Goal: Obtain resource: Download file/media

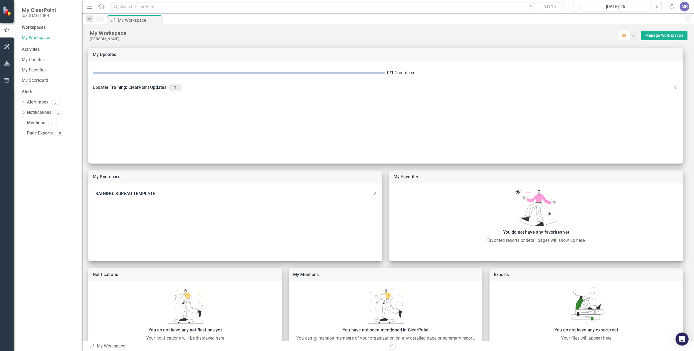
click at [38, 11] on span "My ClearPoint" at bounding box center [39, 10] width 35 height 7
click at [32, 29] on div "Workspaces" at bounding box center [34, 27] width 24 height 6
click at [32, 26] on div "Workspaces" at bounding box center [34, 27] width 24 height 6
click at [33, 49] on div "Activities" at bounding box center [49, 49] width 54 height 6
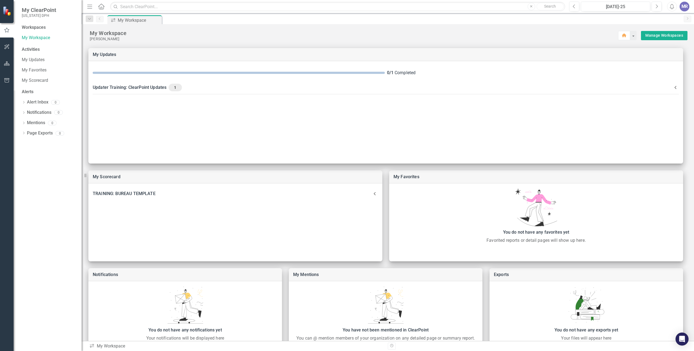
click at [27, 10] on span "My ClearPoint" at bounding box center [39, 10] width 35 height 7
click at [7, 11] on img at bounding box center [8, 11] width 10 height 10
click at [101, 8] on icon "Home" at bounding box center [101, 7] width 7 height 6
click at [30, 52] on div "Activities" at bounding box center [49, 49] width 54 height 6
click at [30, 50] on div "Activities" at bounding box center [49, 49] width 54 height 6
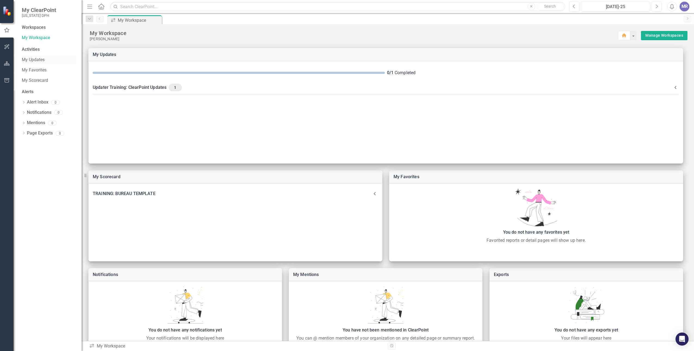
click at [32, 60] on link "My Updates" at bounding box center [49, 60] width 54 height 6
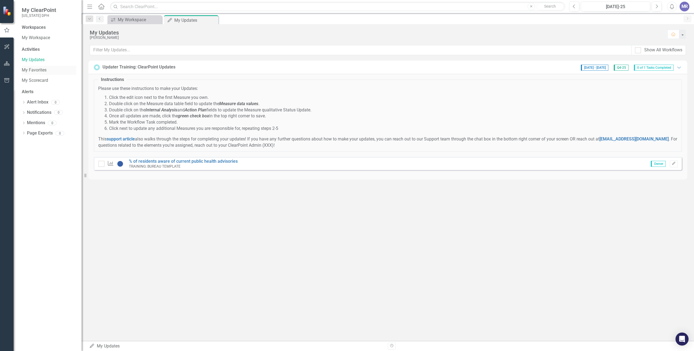
click at [31, 69] on link "My Favorites" at bounding box center [49, 70] width 54 height 6
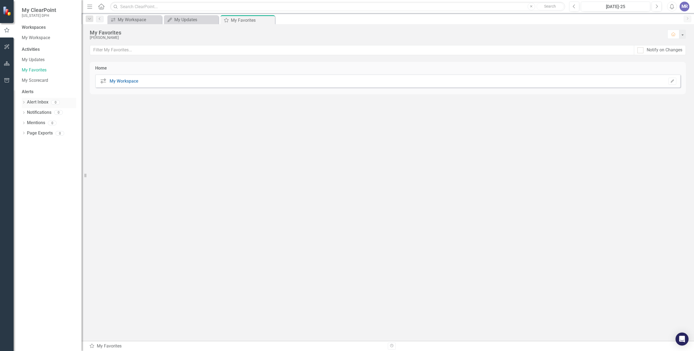
click at [32, 103] on link "Alert Inbox" at bounding box center [37, 102] width 21 height 6
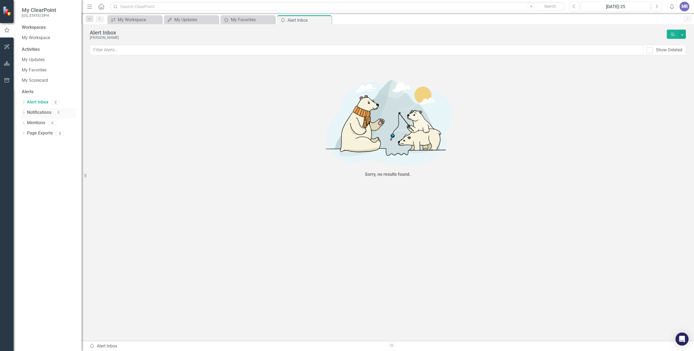
click at [33, 113] on link "Notifications" at bounding box center [39, 113] width 24 height 6
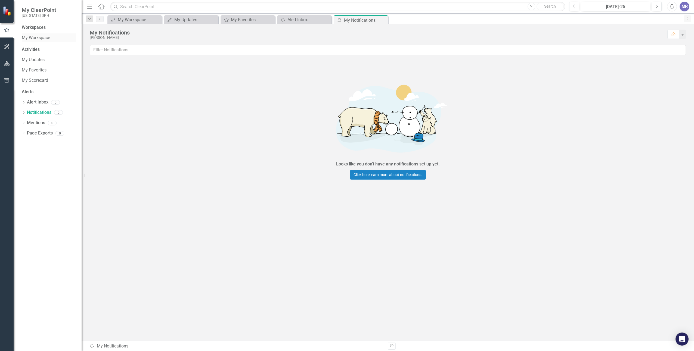
click at [44, 38] on link "My Workspace" at bounding box center [49, 38] width 54 height 6
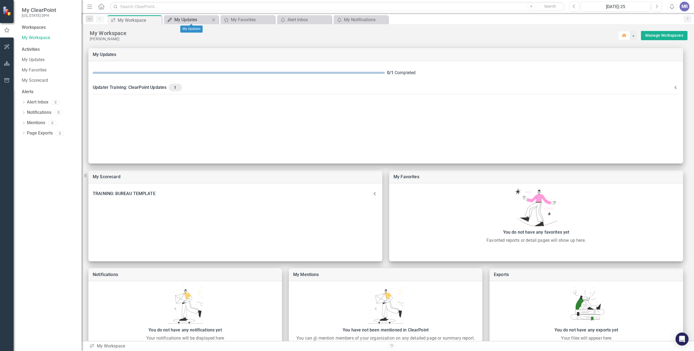
click at [182, 20] on div "My Updates" at bounding box center [192, 19] width 36 height 7
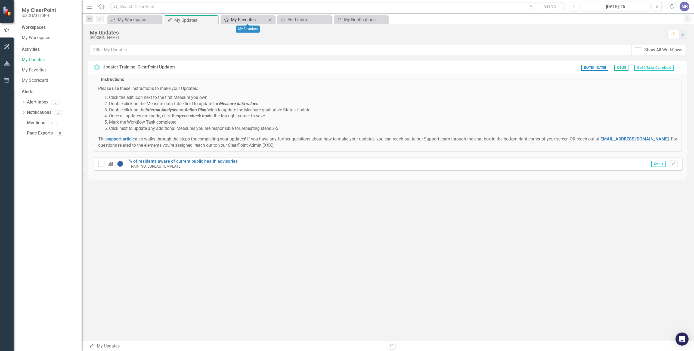
click at [239, 20] on div "My Favorites" at bounding box center [249, 19] width 36 height 7
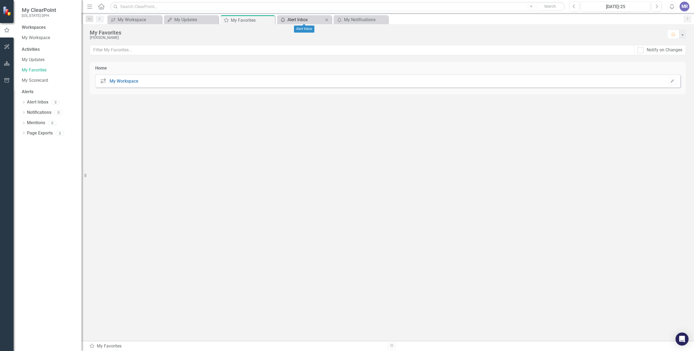
click at [297, 21] on div "Alert Inbox" at bounding box center [305, 19] width 36 height 7
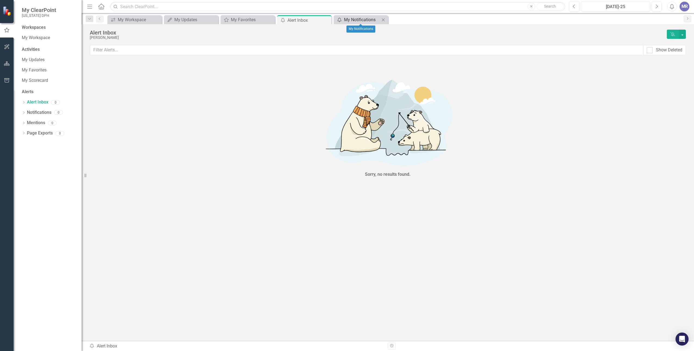
click at [366, 20] on div "My Notifications" at bounding box center [362, 19] width 36 height 7
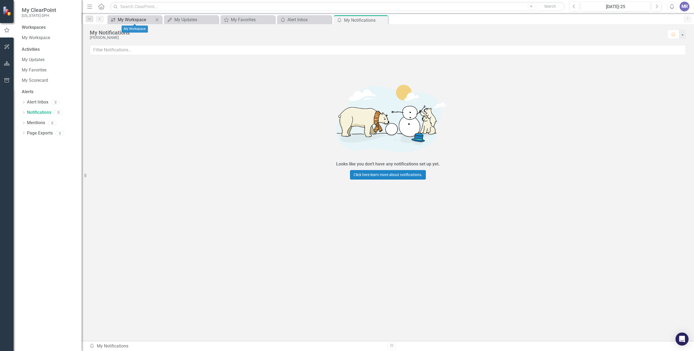
click at [144, 20] on div "My Workspace" at bounding box center [136, 19] width 36 height 7
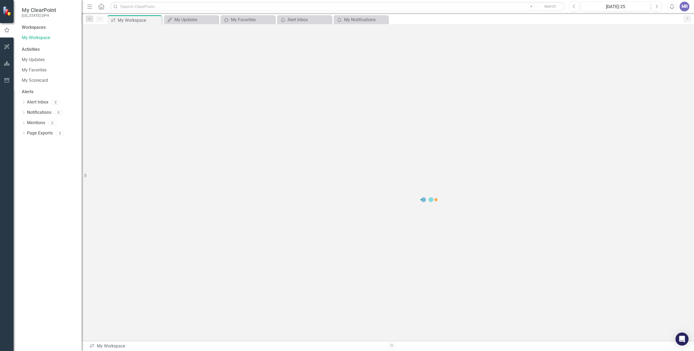
click at [38, 27] on div "Workspaces" at bounding box center [34, 27] width 24 height 6
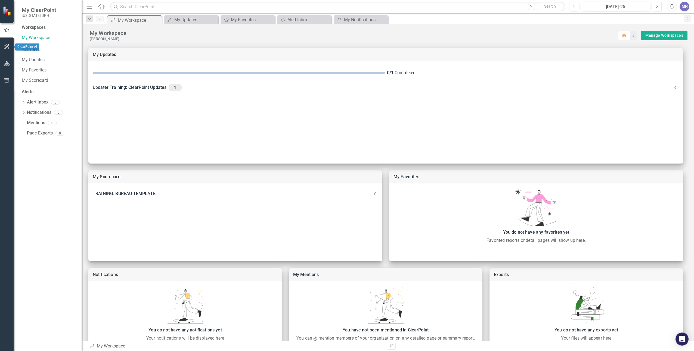
click at [8, 46] on icon "button" at bounding box center [6, 46] width 5 height 5
click at [7, 63] on icon "button" at bounding box center [7, 63] width 6 height 4
click at [34, 27] on link "Scorecard DPH" at bounding box center [49, 29] width 54 height 6
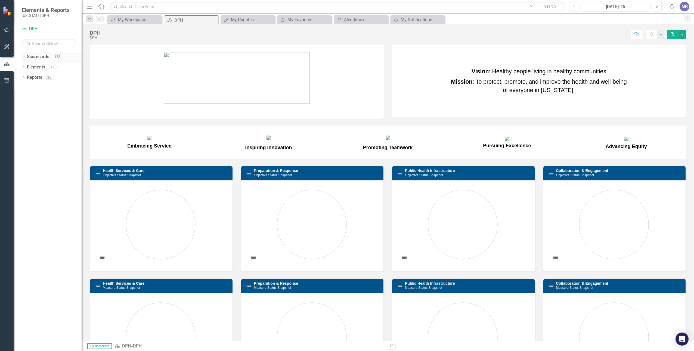
click at [39, 58] on link "Scorecards" at bounding box center [38, 57] width 22 height 6
click at [38, 68] on link "Elements" at bounding box center [36, 67] width 18 height 6
click at [36, 79] on link "Reports" at bounding box center [34, 78] width 15 height 6
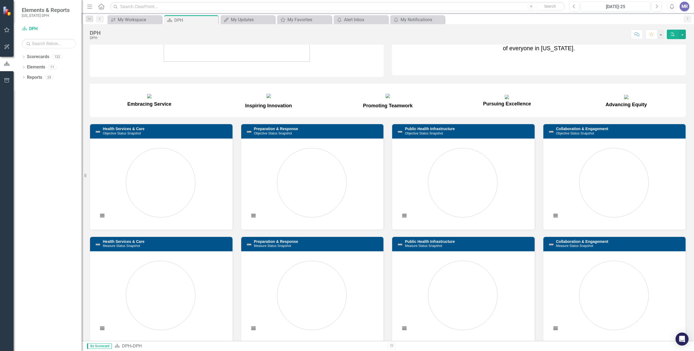
scroll to position [54, 0]
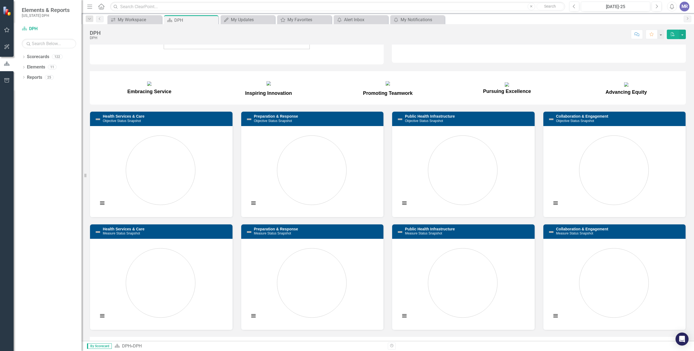
click at [148, 123] on h3 "Health Services & Care Objective Status Snapshot" at bounding box center [166, 118] width 127 height 8
click at [421, 119] on link "Public Health Infrastructure" at bounding box center [430, 116] width 50 height 4
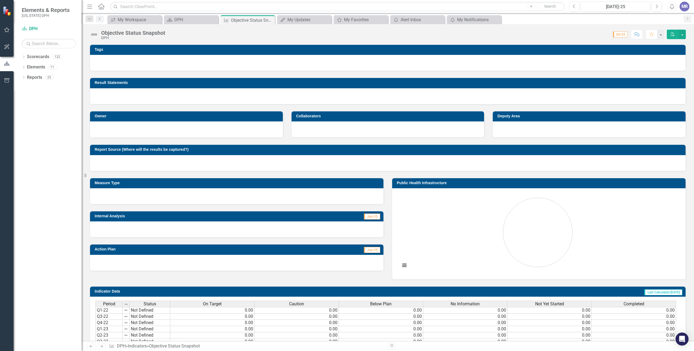
click at [100, 18] on icon "Previous" at bounding box center [100, 18] width 4 height 3
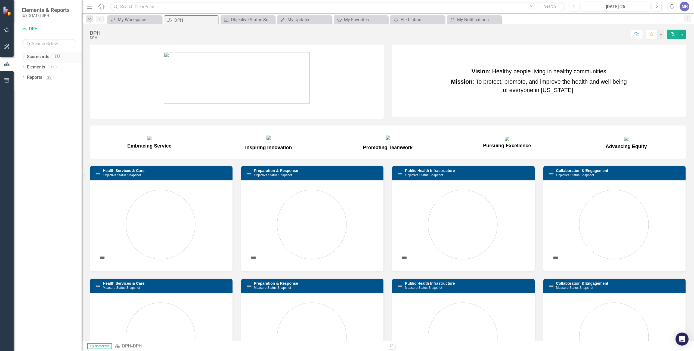
click at [35, 57] on link "Scorecards" at bounding box center [38, 57] width 22 height 6
click at [33, 80] on link "Reports" at bounding box center [34, 78] width 15 height 6
click at [6, 80] on icon "button" at bounding box center [7, 80] width 6 height 4
click at [5, 64] on icon "button" at bounding box center [7, 63] width 6 height 4
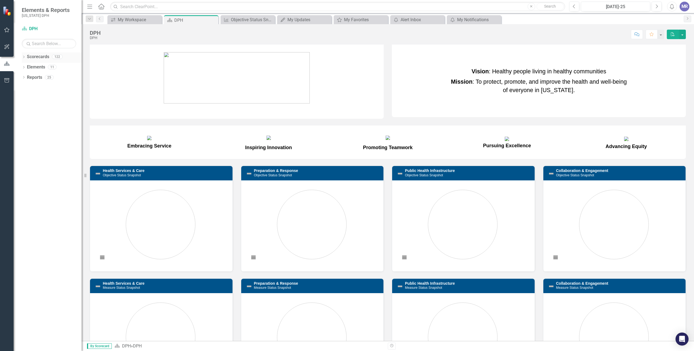
click at [40, 57] on link "Scorecards" at bounding box center [38, 57] width 22 height 6
click at [40, 68] on link "Elements" at bounding box center [36, 67] width 18 height 6
click at [36, 78] on link "Reports" at bounding box center [34, 78] width 15 height 6
click at [32, 57] on link "Scorecards" at bounding box center [38, 57] width 22 height 6
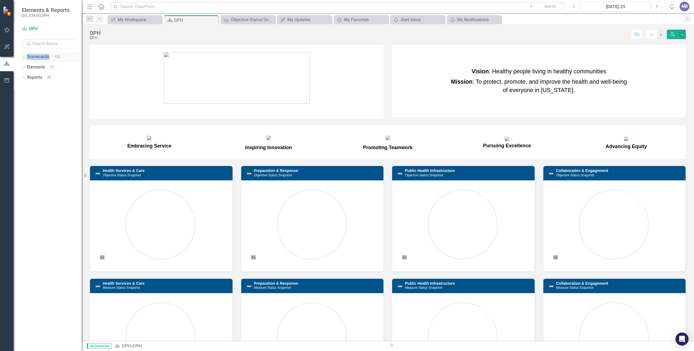
click at [32, 57] on link "Scorecards" at bounding box center [38, 57] width 22 height 6
click at [57, 57] on div "122" at bounding box center [57, 57] width 11 height 5
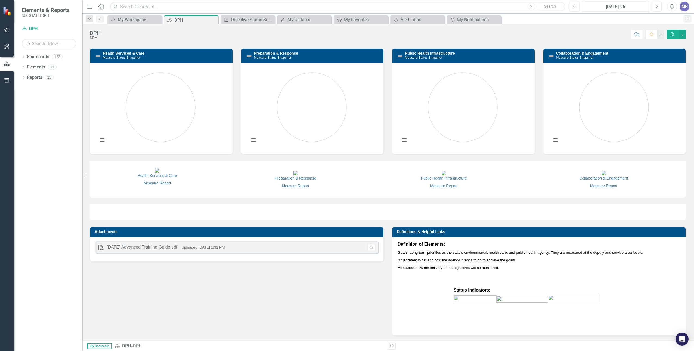
scroll to position [319, 0]
click at [42, 57] on link "Scorecards" at bounding box center [38, 57] width 22 height 6
click at [54, 56] on div "122" at bounding box center [57, 57] width 11 height 5
click at [244, 248] on div "PDF [DATE] Advanced Training Guide.pdf Uploaded [DATE] 1:31 PM Download" at bounding box center [236, 247] width 283 height 12
click at [225, 247] on small "Uploaded [DATE] 1:31 PM" at bounding box center [202, 248] width 43 height 4
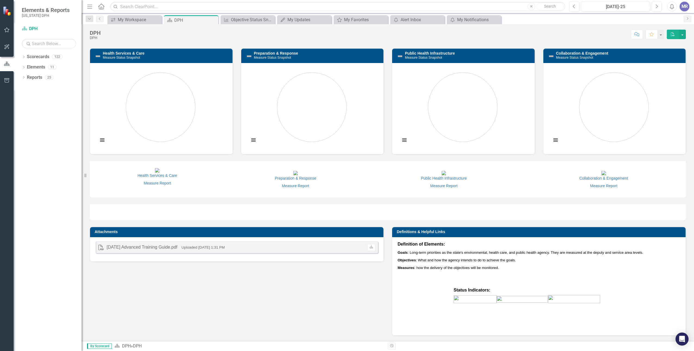
click at [225, 247] on small "Uploaded [DATE] 1:31 PM" at bounding box center [202, 248] width 43 height 4
click at [141, 246] on div "[DATE] Advanced Training Guide.pdf" at bounding box center [142, 247] width 71 height 6
click at [225, 246] on small "Uploaded [DATE] 1:31 PM" at bounding box center [202, 248] width 43 height 4
click at [358, 247] on div "PDF [DATE] Advanced Training Guide.pdf Uploaded [DATE] 1:31 PM Download" at bounding box center [236, 247] width 283 height 12
click at [367, 247] on link "Download" at bounding box center [371, 247] width 8 height 7
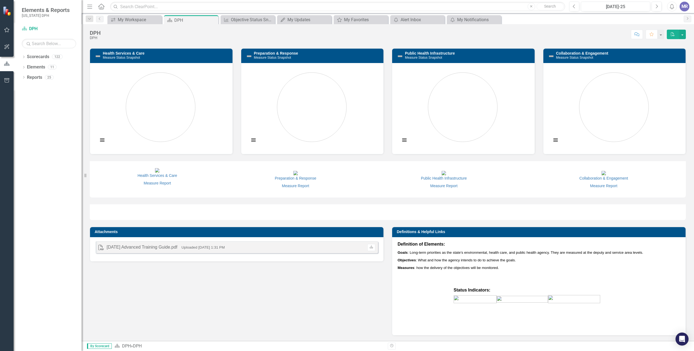
click at [225, 246] on small "Uploaded [DATE] 1:31 PM" at bounding box center [202, 248] width 43 height 4
click at [211, 247] on small "Uploaded [DATE] 1:31 PM" at bounding box center [202, 248] width 43 height 4
click at [452, 185] on link "Measure Report" at bounding box center [443, 186] width 27 height 4
